Goal: Task Accomplishment & Management: Use online tool/utility

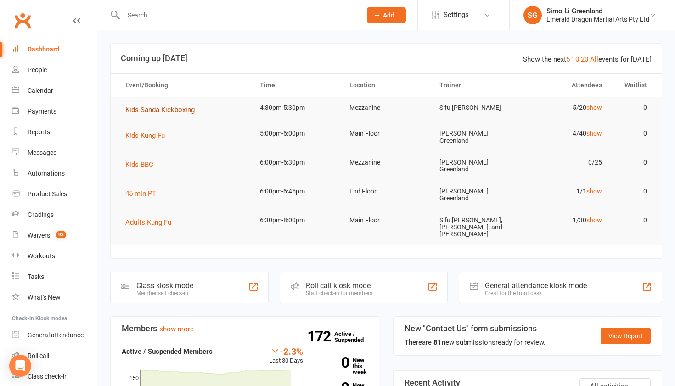
click at [157, 110] on span "Kids Sanda Kickboxing" at bounding box center [159, 110] width 69 height 8
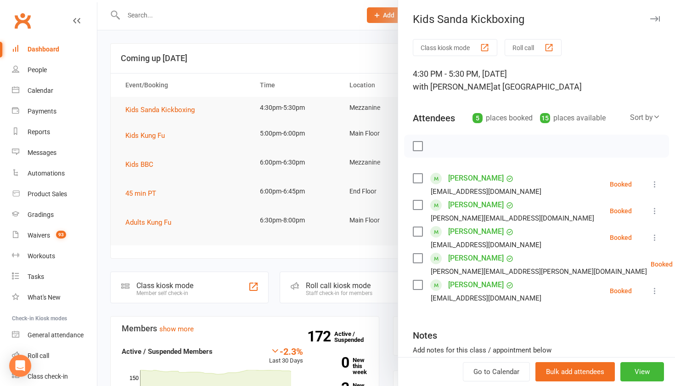
click at [438, 47] on button "Class kiosk mode" at bounding box center [455, 47] width 84 height 17
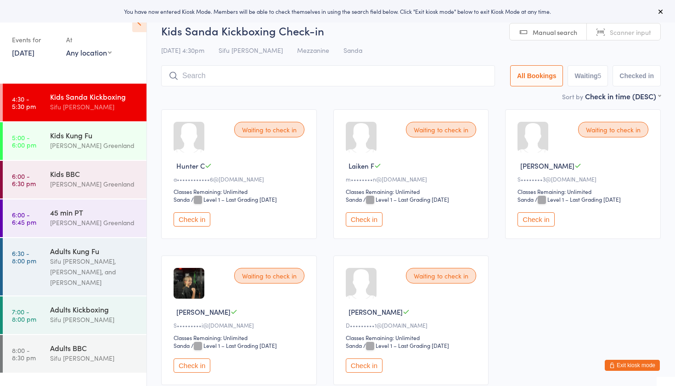
click at [196, 220] on button "Check in" at bounding box center [192, 219] width 37 height 14
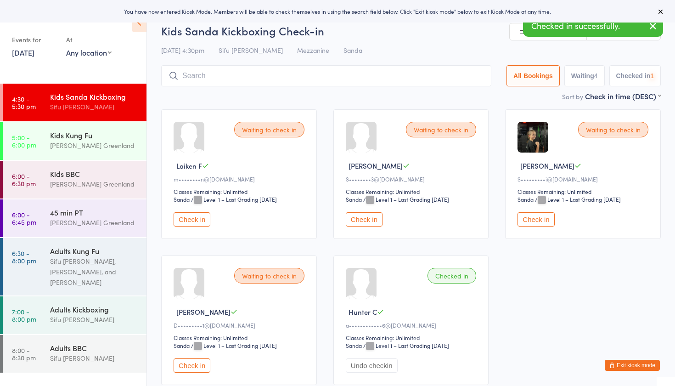
click at [196, 220] on button "Check in" at bounding box center [192, 219] width 37 height 14
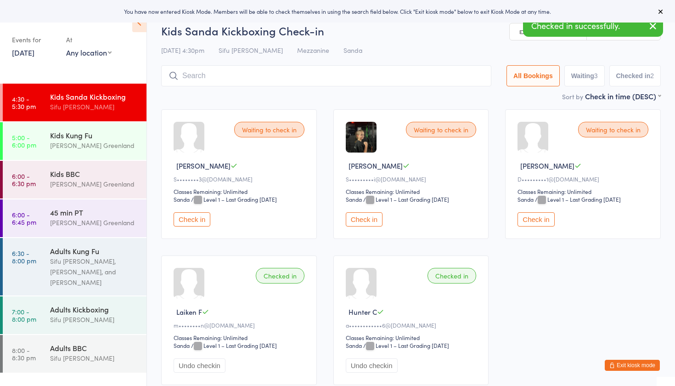
click at [196, 220] on button "Check in" at bounding box center [192, 219] width 37 height 14
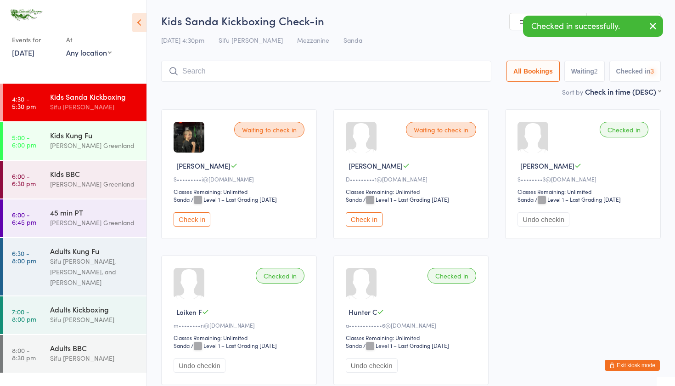
click at [196, 220] on button "Check in" at bounding box center [192, 219] width 37 height 14
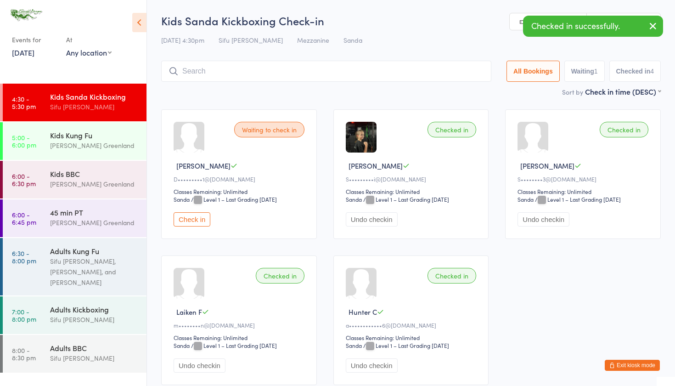
click at [196, 220] on button "Check in" at bounding box center [192, 219] width 37 height 14
click at [213, 74] on input "search" at bounding box center [328, 71] width 334 height 21
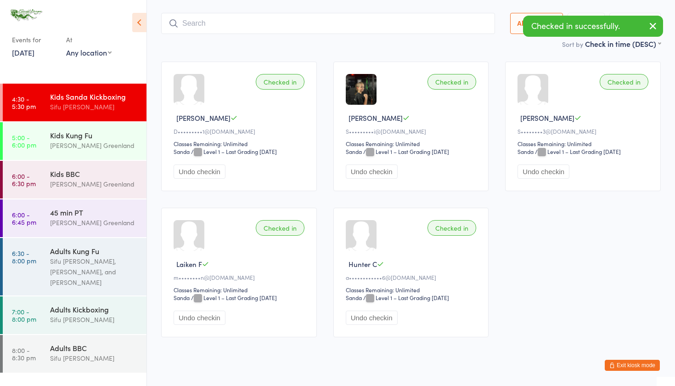
scroll to position [61, 0]
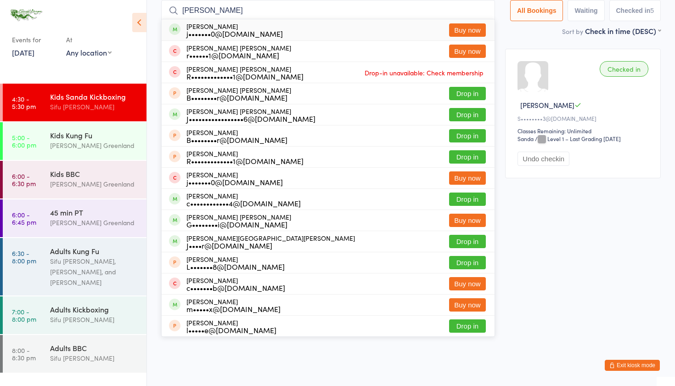
type input "Cooper"
drag, startPoint x: 213, startPoint y: 74, endPoint x: 468, endPoint y: 201, distance: 285.5
click at [468, 201] on button "Drop in" at bounding box center [467, 198] width 37 height 13
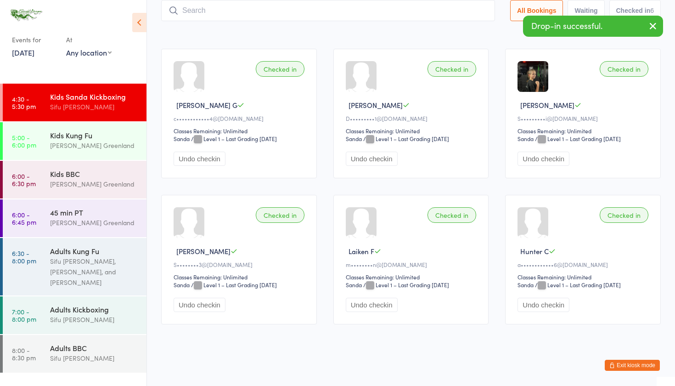
click at [213, 13] on input "search" at bounding box center [328, 10] width 334 height 21
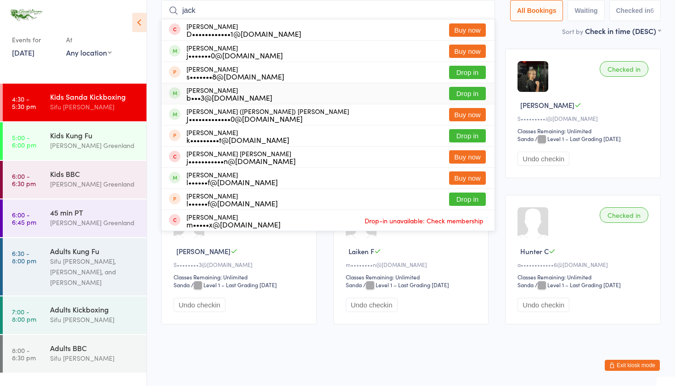
type input "jack"
click at [464, 92] on button "Drop in" at bounding box center [467, 93] width 37 height 13
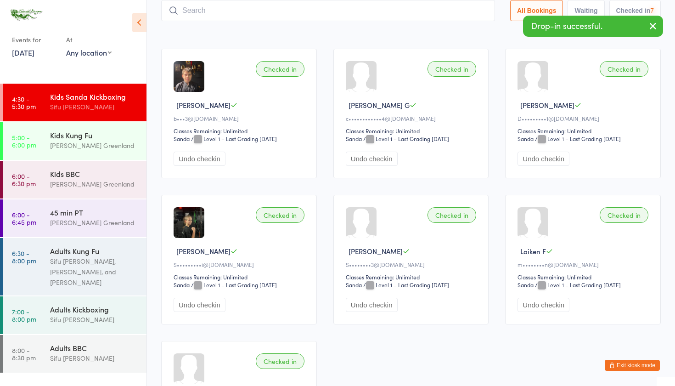
click at [204, 13] on input "search" at bounding box center [328, 10] width 334 height 21
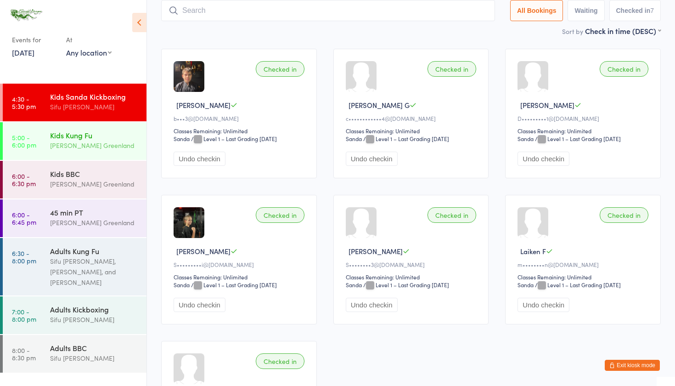
click at [88, 147] on div "[PERSON_NAME] Greenland" at bounding box center [94, 145] width 89 height 11
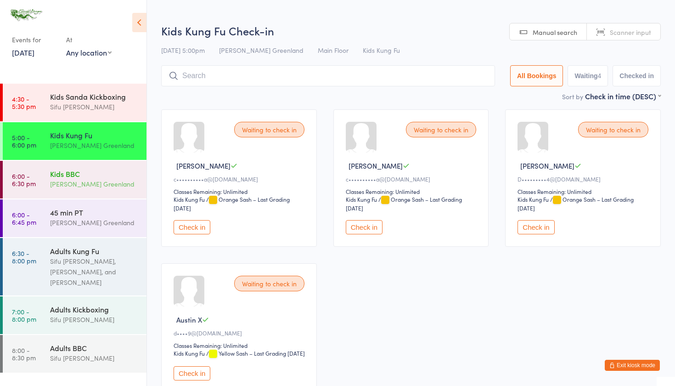
click at [79, 186] on div "[PERSON_NAME] Greenland" at bounding box center [94, 184] width 89 height 11
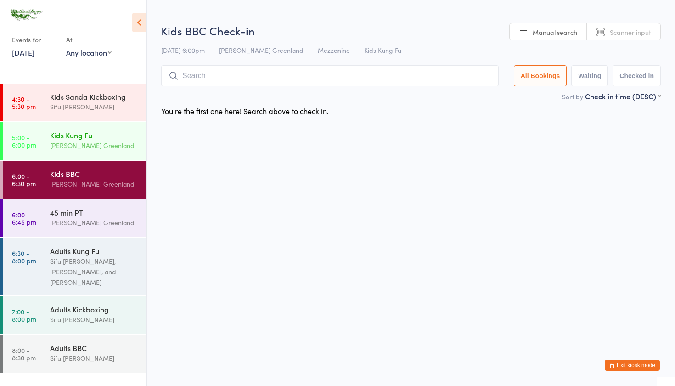
click at [90, 138] on div "Kids Kung Fu" at bounding box center [94, 135] width 89 height 10
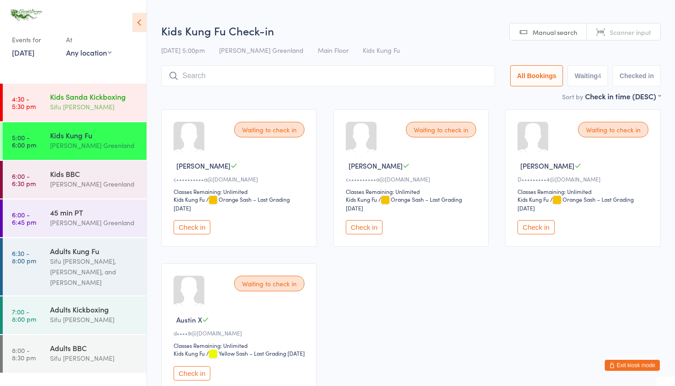
click at [99, 104] on div "Sifu [PERSON_NAME]" at bounding box center [94, 106] width 89 height 11
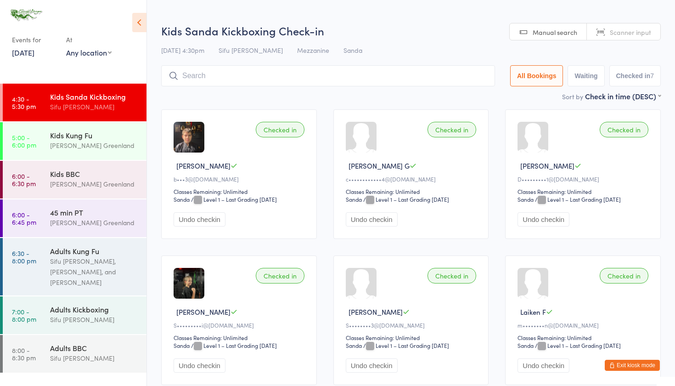
click at [325, 286] on div "Checked in Jack F b•••3@y7mail.com Classes Remaining: Unlimited Sanda Sanda / L…" at bounding box center [411, 320] width 516 height 439
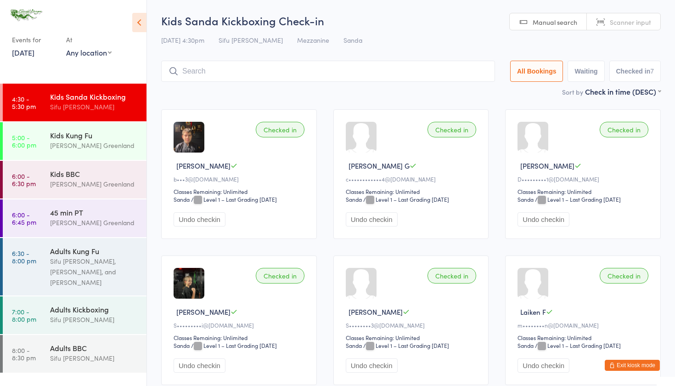
click at [207, 70] on input "search" at bounding box center [328, 71] width 334 height 21
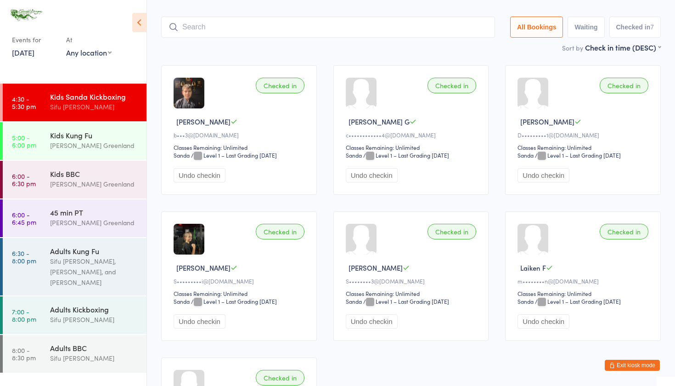
scroll to position [61, 0]
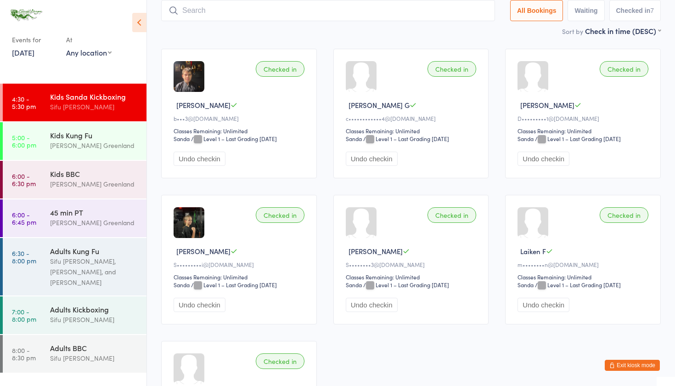
click at [624, 363] on button "Exit kiosk mode" at bounding box center [632, 365] width 55 height 11
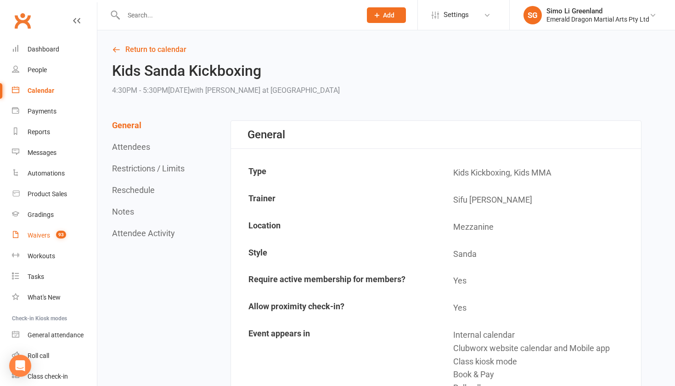
click at [40, 234] on div "Waivers" at bounding box center [39, 234] width 23 height 7
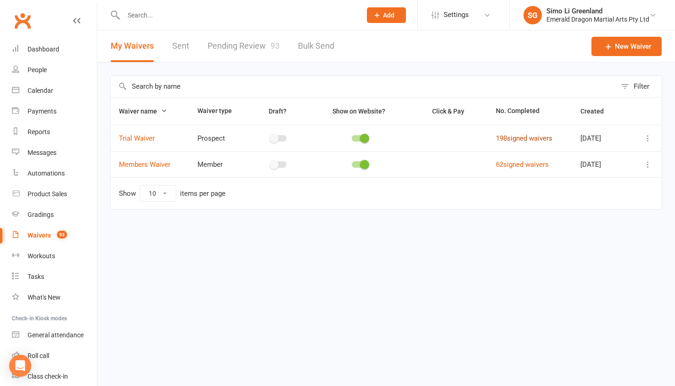
click at [518, 141] on link "198 signed waivers" at bounding box center [524, 138] width 56 height 8
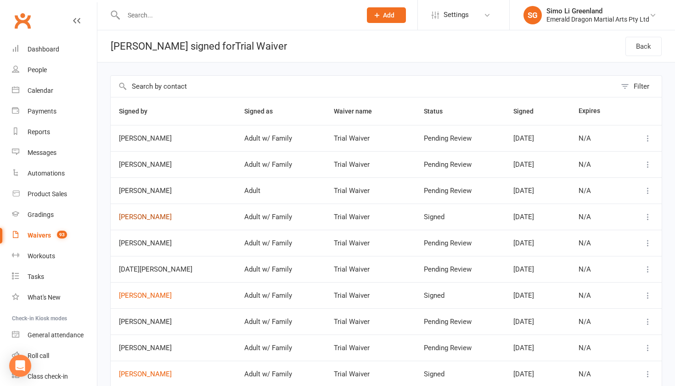
click at [143, 216] on link "Adam German" at bounding box center [173, 217] width 109 height 8
click at [42, 50] on div "Dashboard" at bounding box center [44, 48] width 32 height 7
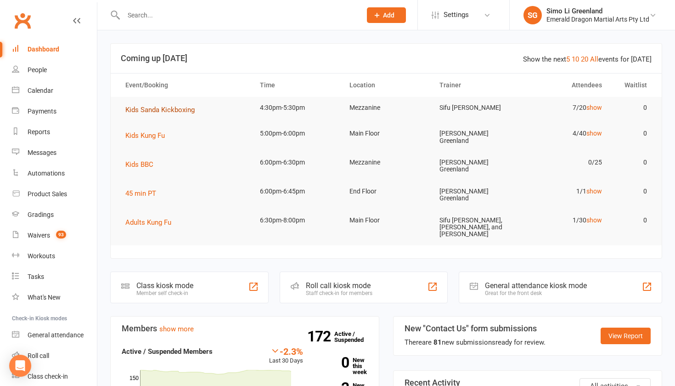
click at [157, 109] on span "Kids Sanda Kickboxing" at bounding box center [159, 110] width 69 height 8
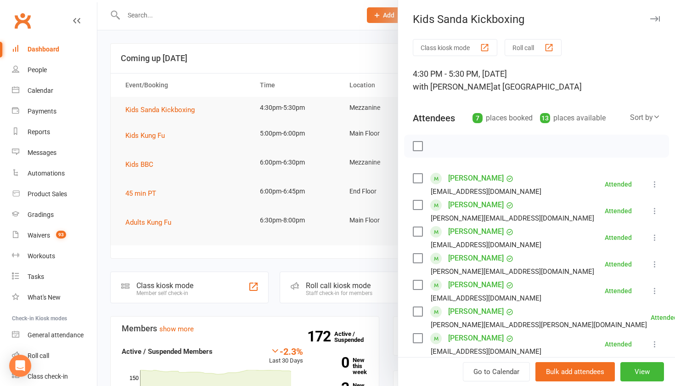
click at [455, 44] on button "Class kiosk mode" at bounding box center [455, 47] width 84 height 17
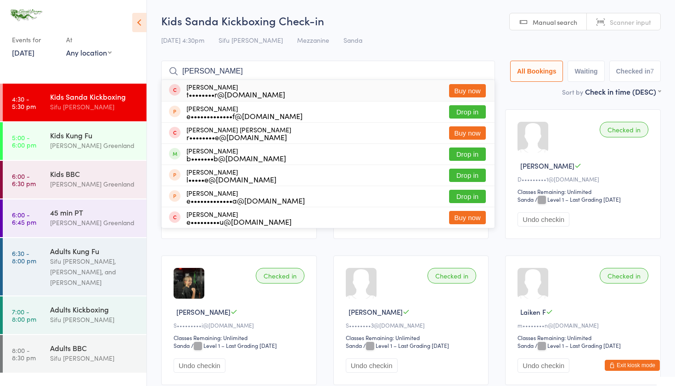
type input "Eli"
drag, startPoint x: 246, startPoint y: 158, endPoint x: 468, endPoint y: 152, distance: 221.9
click at [468, 152] on button "Drop in" at bounding box center [467, 153] width 37 height 13
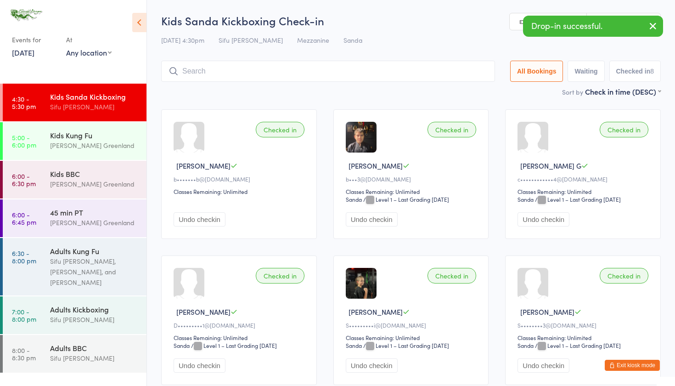
click at [215, 77] on input "search" at bounding box center [328, 71] width 334 height 21
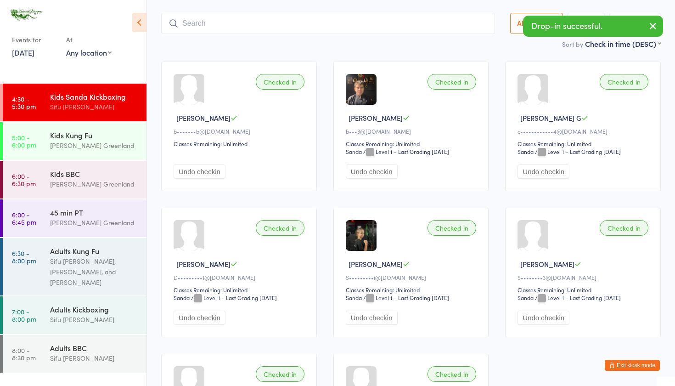
scroll to position [61, 0]
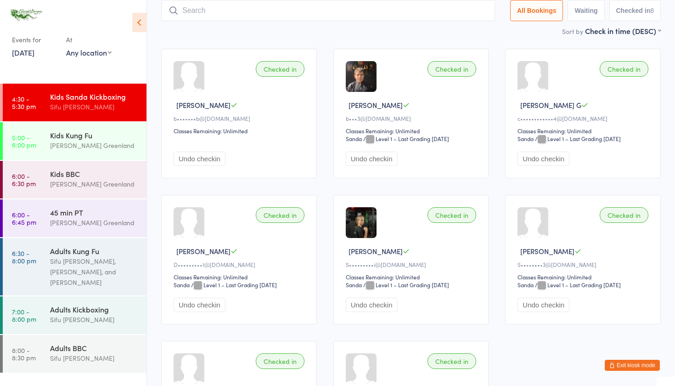
click at [631, 360] on button "Exit kiosk mode" at bounding box center [632, 365] width 55 height 11
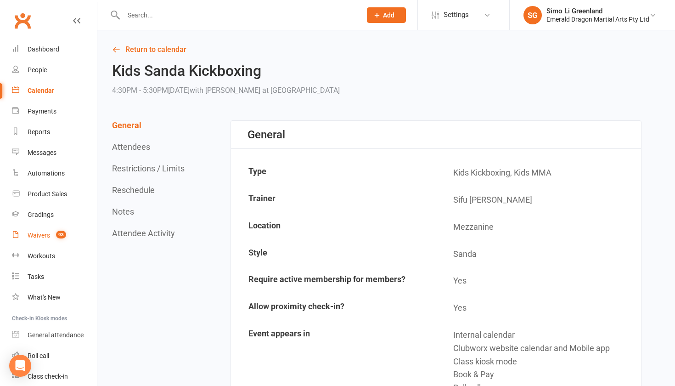
click at [39, 230] on link "Waivers 93" at bounding box center [54, 235] width 85 height 21
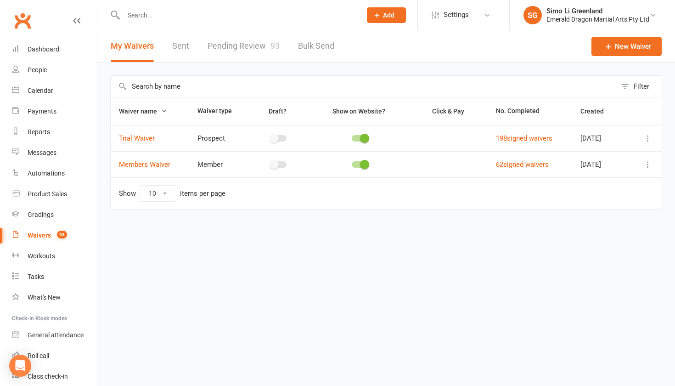
click at [258, 45] on link "Pending Review 93" at bounding box center [244, 46] width 72 height 32
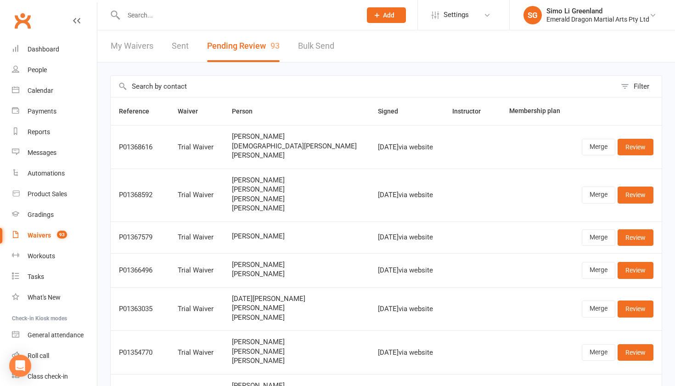
click at [143, 44] on link "My Waivers" at bounding box center [132, 46] width 43 height 32
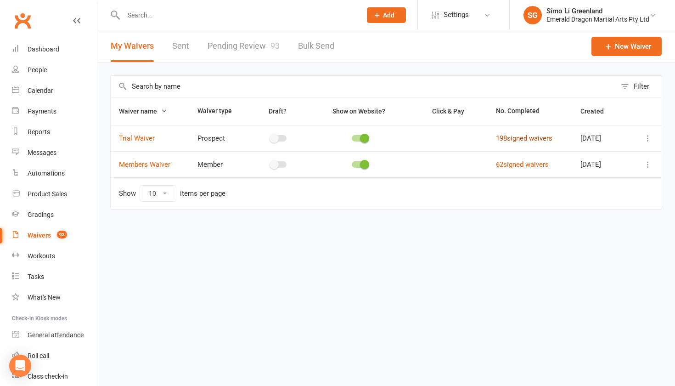
click at [521, 140] on link "198 signed waivers" at bounding box center [524, 138] width 56 height 8
click at [243, 46] on link "Pending Review 93" at bounding box center [244, 46] width 72 height 32
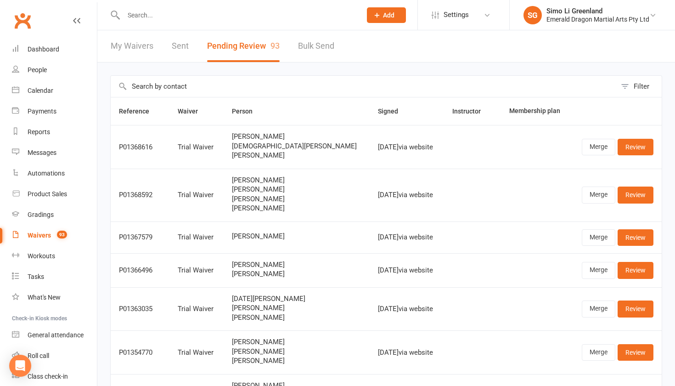
click at [151, 18] on input "text" at bounding box center [238, 15] width 234 height 13
click at [470, 18] on link "Settings" at bounding box center [464, 15] width 64 height 21
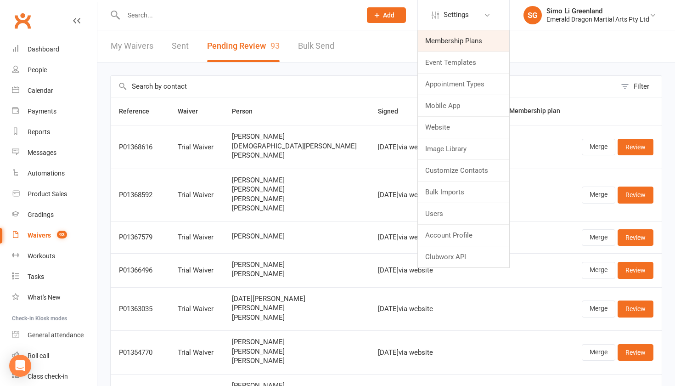
click at [461, 42] on link "Membership Plans" at bounding box center [463, 40] width 91 height 21
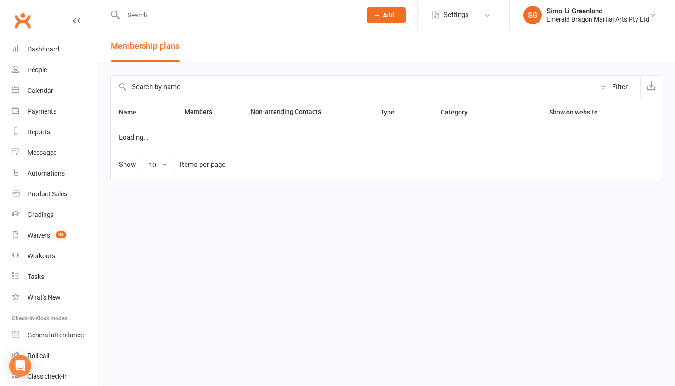
select select "100"
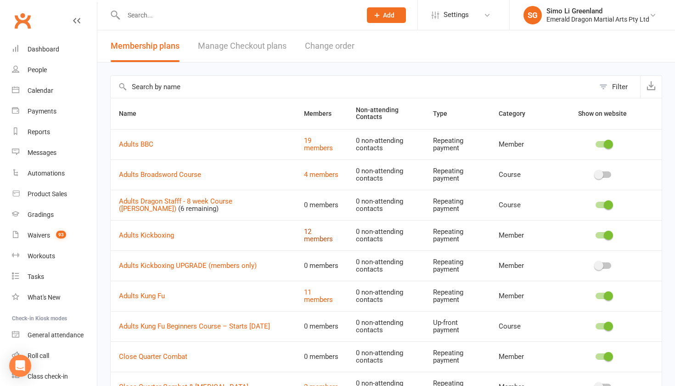
click at [309, 231] on link "12 members" at bounding box center [318, 235] width 29 height 16
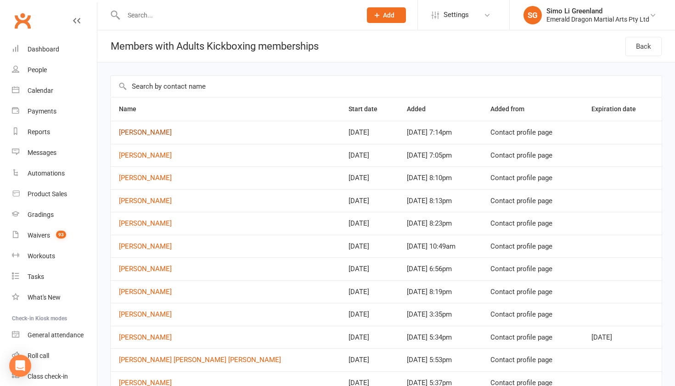
click at [148, 133] on link "Mannat Mann" at bounding box center [145, 132] width 53 height 8
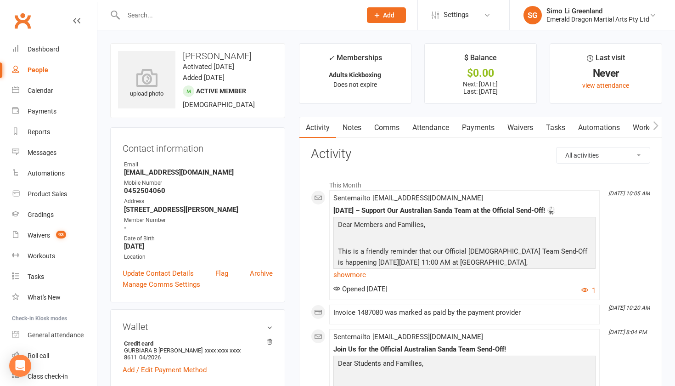
click at [483, 127] on link "Payments" at bounding box center [478, 127] width 45 height 21
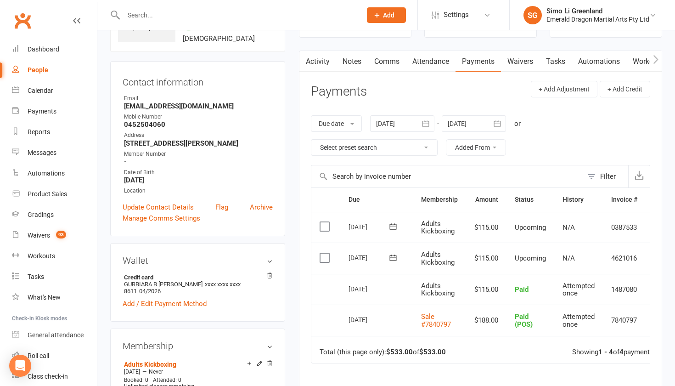
scroll to position [109, 0]
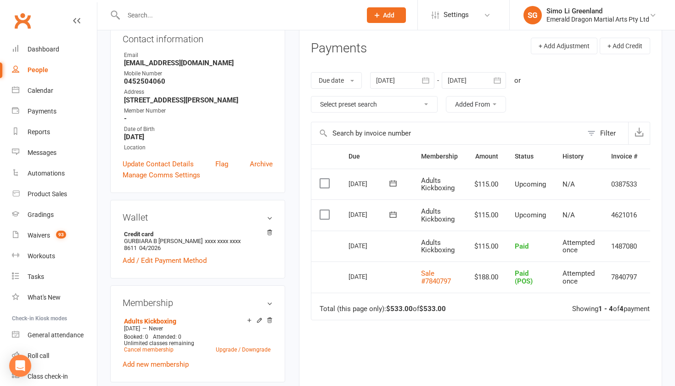
click at [401, 169] on td "03 Nov 2025" at bounding box center [376, 184] width 73 height 31
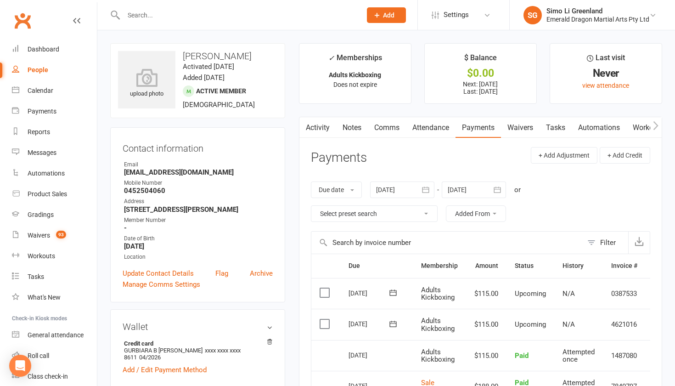
scroll to position [0, 0]
click at [659, 348] on div "Activity Notes Comms Attendance Payments Waivers Tasks Automations Workouts Gra…" at bounding box center [480, 340] width 363 height 446
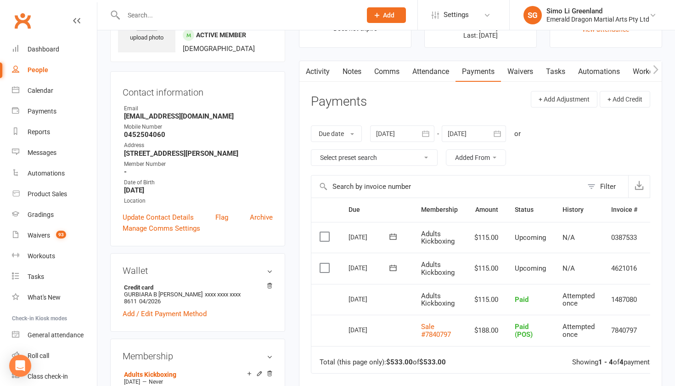
scroll to position [45, 0]
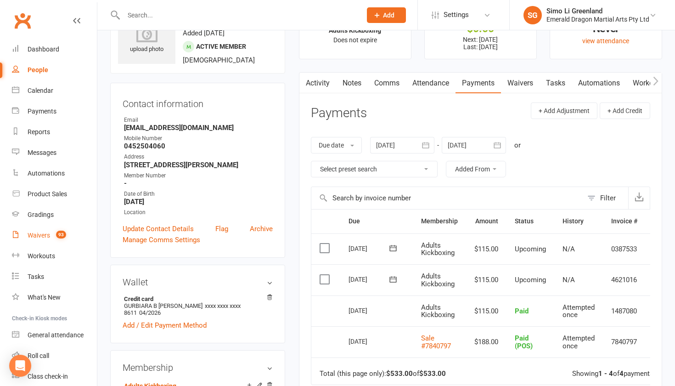
click at [45, 235] on div "Waivers" at bounding box center [39, 234] width 23 height 7
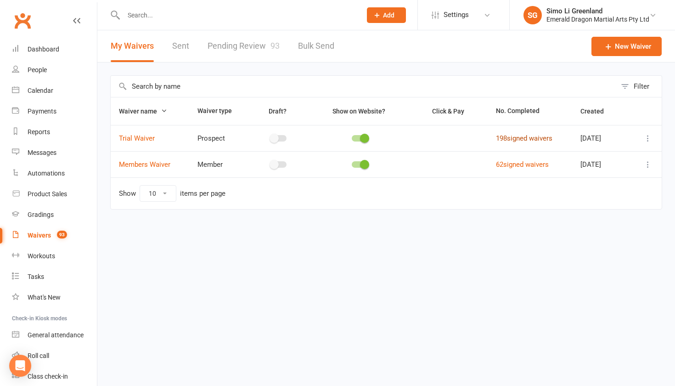
click at [520, 139] on link "198 signed waivers" at bounding box center [524, 138] width 56 height 8
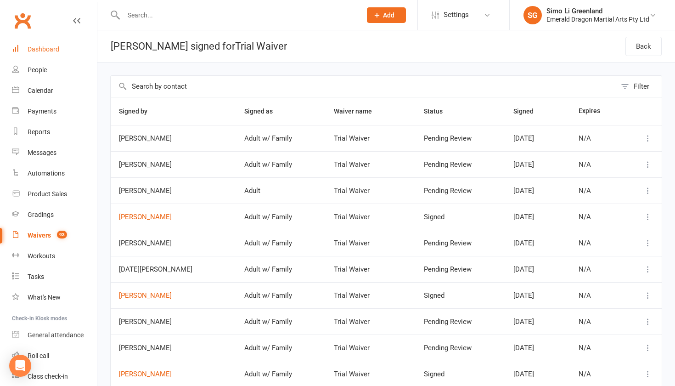
click at [41, 53] on link "Dashboard" at bounding box center [54, 49] width 85 height 21
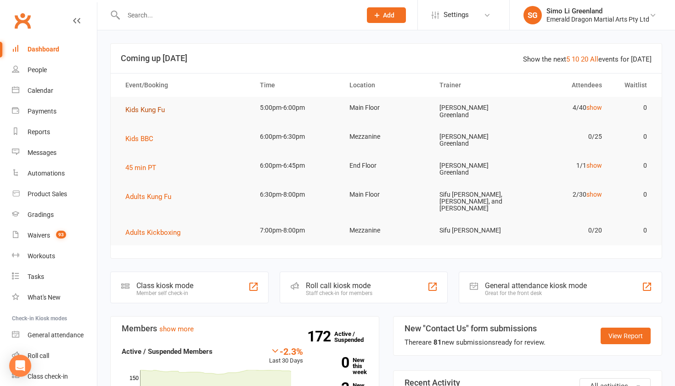
click at [152, 110] on span "Kids Kung Fu" at bounding box center [144, 110] width 39 height 8
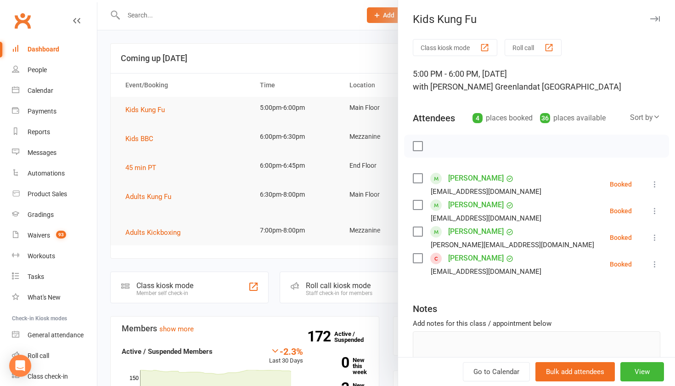
click at [449, 44] on button "Class kiosk mode" at bounding box center [455, 47] width 84 height 17
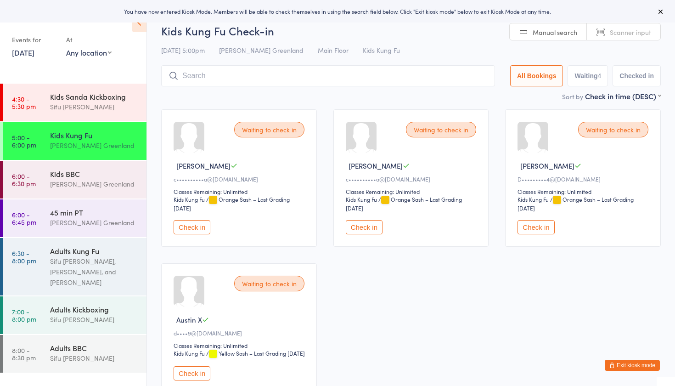
click at [227, 74] on input "search" at bounding box center [328, 75] width 334 height 21
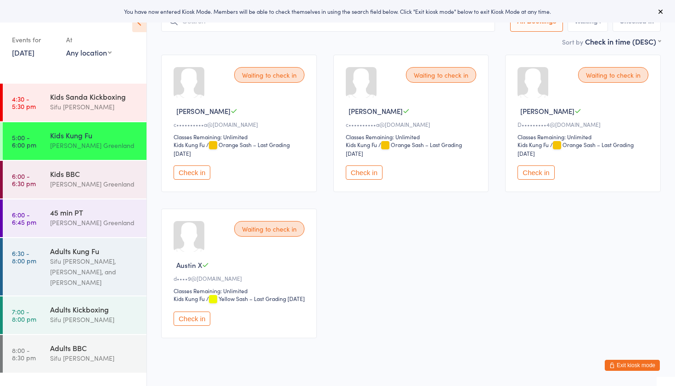
scroll to position [65, 0]
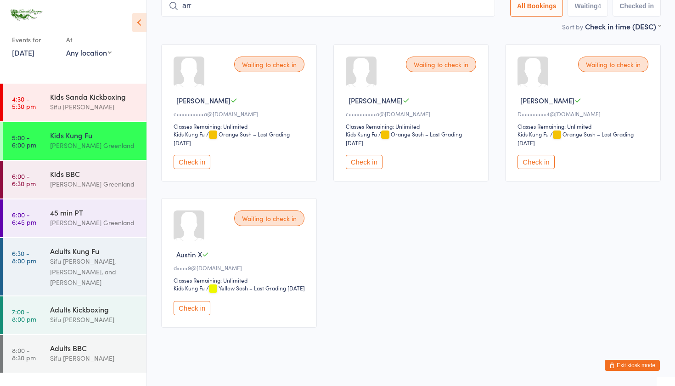
click at [495, 276] on div "Waiting to check in [PERSON_NAME] G c••••••••••a@[DOMAIN_NAME] Classes Remainin…" at bounding box center [411, 186] width 516 height 300
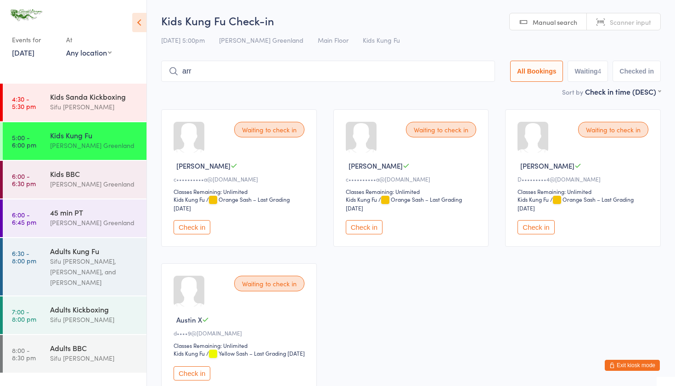
scroll to position [0, 0]
click at [204, 68] on input "arr" at bounding box center [328, 71] width 334 height 21
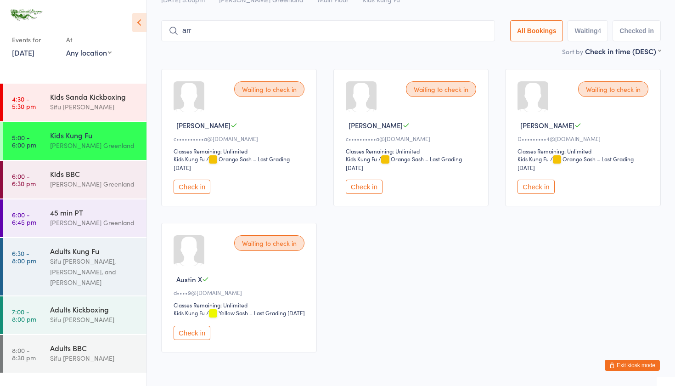
scroll to position [61, 0]
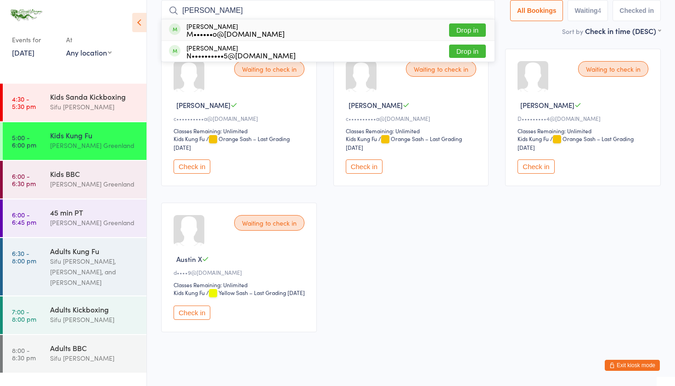
type input "[PERSON_NAME]"
drag, startPoint x: 203, startPoint y: 68, endPoint x: 471, endPoint y: 29, distance: 270.2
click at [471, 29] on button "Drop in" at bounding box center [467, 29] width 37 height 13
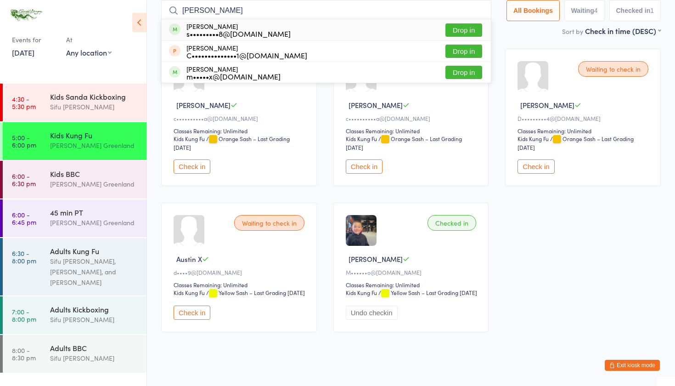
type input "[PERSON_NAME]"
drag, startPoint x: 316, startPoint y: 12, endPoint x: 459, endPoint y: 29, distance: 143.8
click at [459, 29] on button "Drop in" at bounding box center [463, 29] width 37 height 13
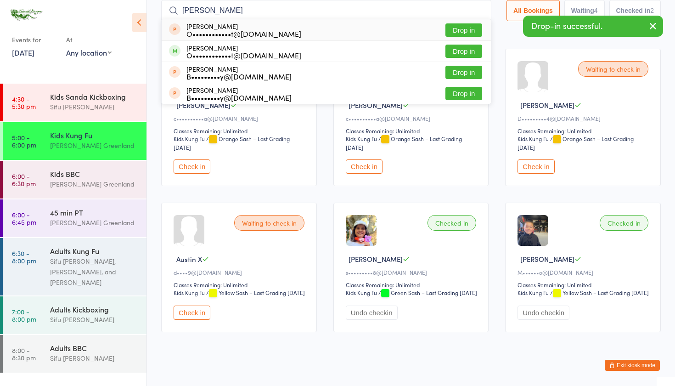
type input "[PERSON_NAME]"
drag, startPoint x: 223, startPoint y: 13, endPoint x: 459, endPoint y: 52, distance: 238.9
click at [459, 52] on button "Drop in" at bounding box center [463, 51] width 37 height 13
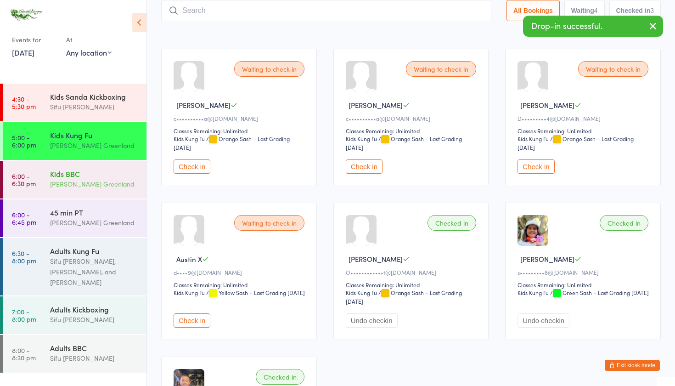
click at [29, 168] on link "6:00 - 6:30 pm Kids BBC [PERSON_NAME] Greenland" at bounding box center [75, 180] width 144 height 38
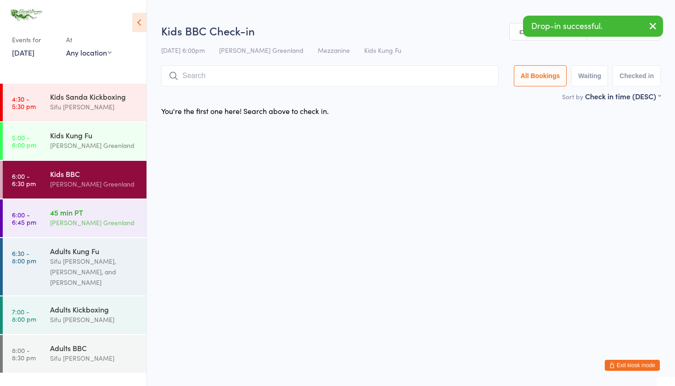
click at [73, 225] on div "[PERSON_NAME] Greenland" at bounding box center [94, 222] width 89 height 11
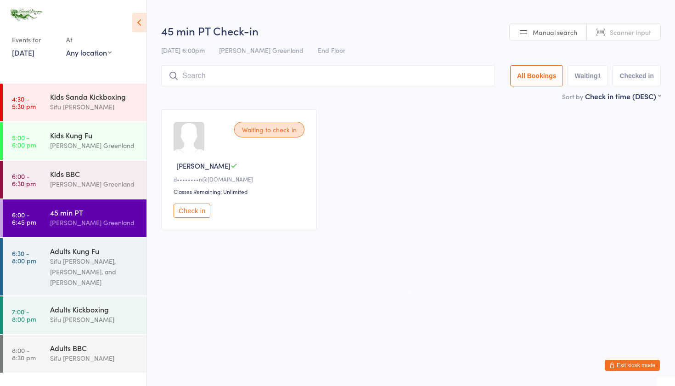
click at [188, 211] on button "Check in" at bounding box center [192, 210] width 37 height 14
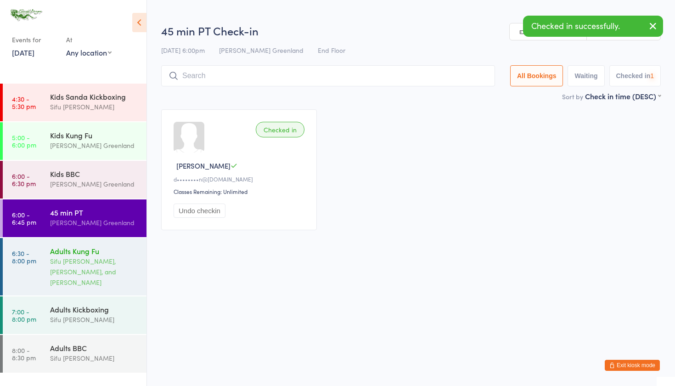
click at [96, 267] on div "Sifu [PERSON_NAME], [PERSON_NAME], and [PERSON_NAME]" at bounding box center [94, 272] width 89 height 32
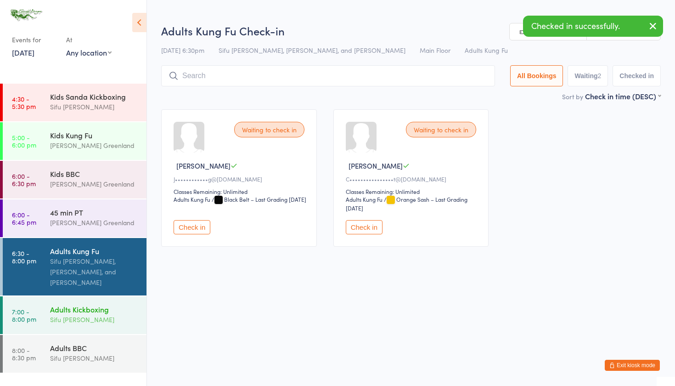
click at [104, 321] on div "Sifu [PERSON_NAME]" at bounding box center [94, 319] width 89 height 11
